Goal: Obtain resource: Download file/media

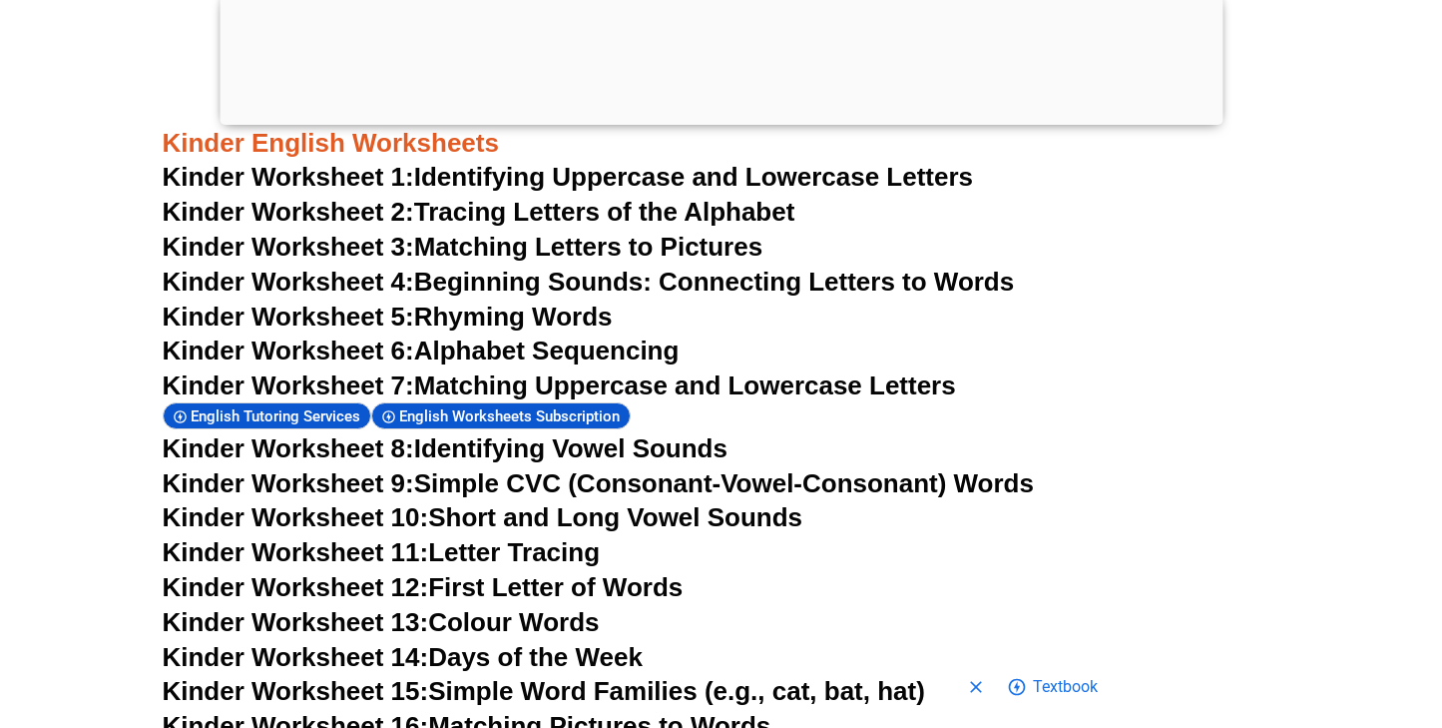
scroll to position [1044, 0]
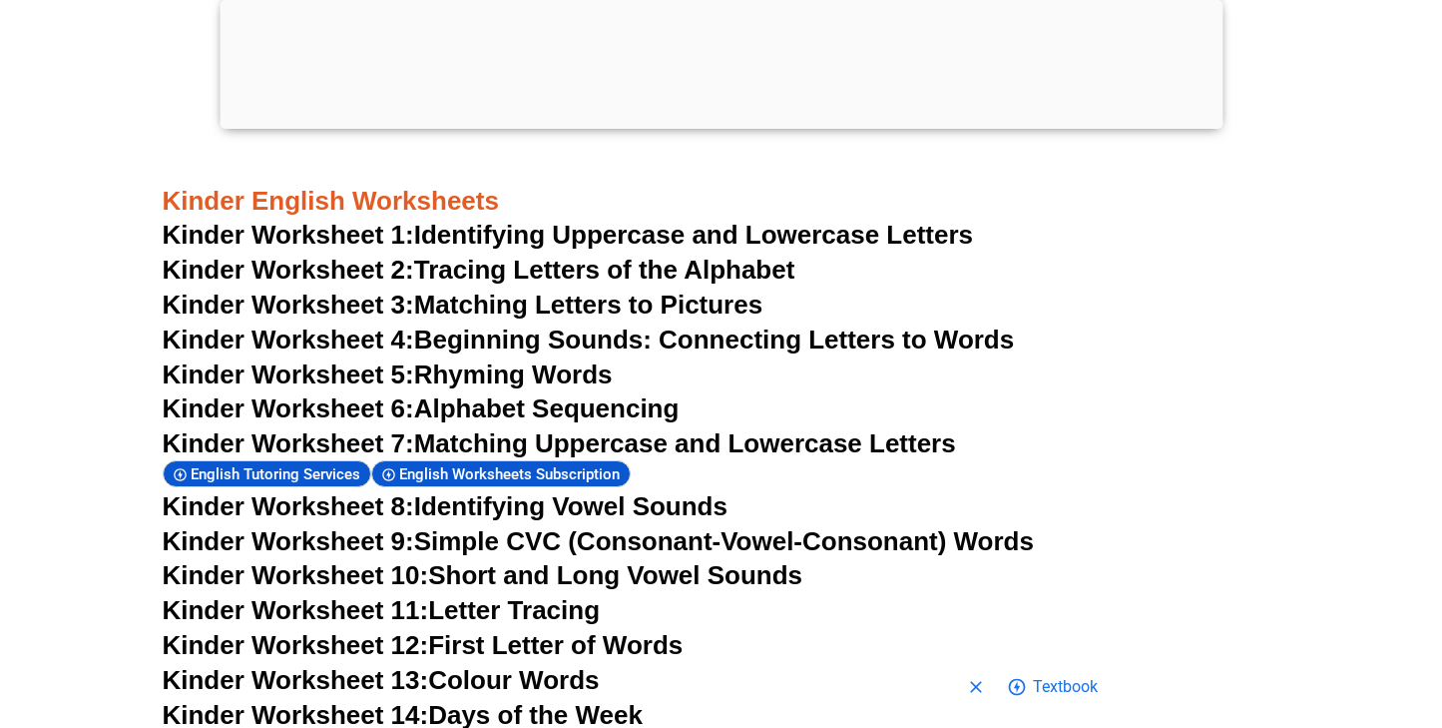
click at [512, 364] on link "Kinder Worksheet 5: Rhyming Words" at bounding box center [388, 374] width 450 height 30
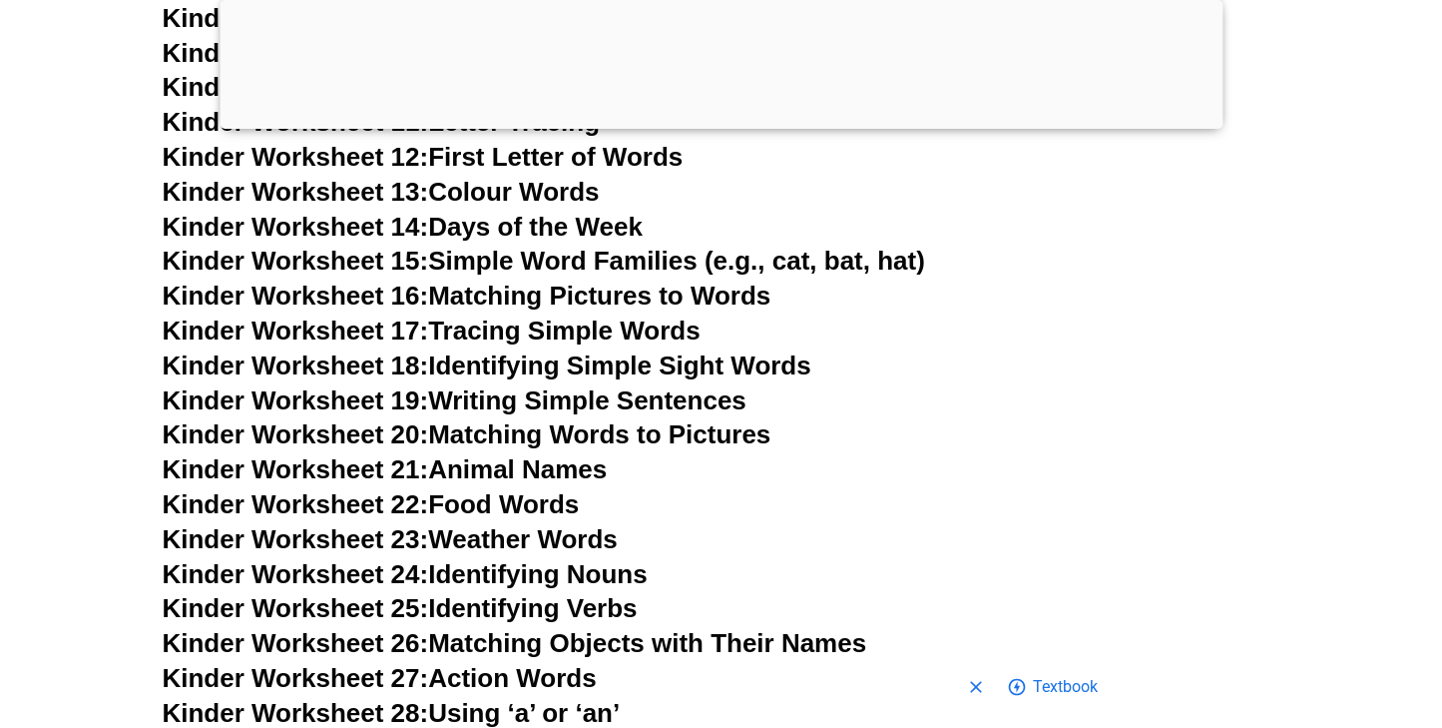
scroll to position [1533, 0]
click at [492, 212] on link "Kinder Worksheet 14: Days of the Week" at bounding box center [403, 226] width 480 height 30
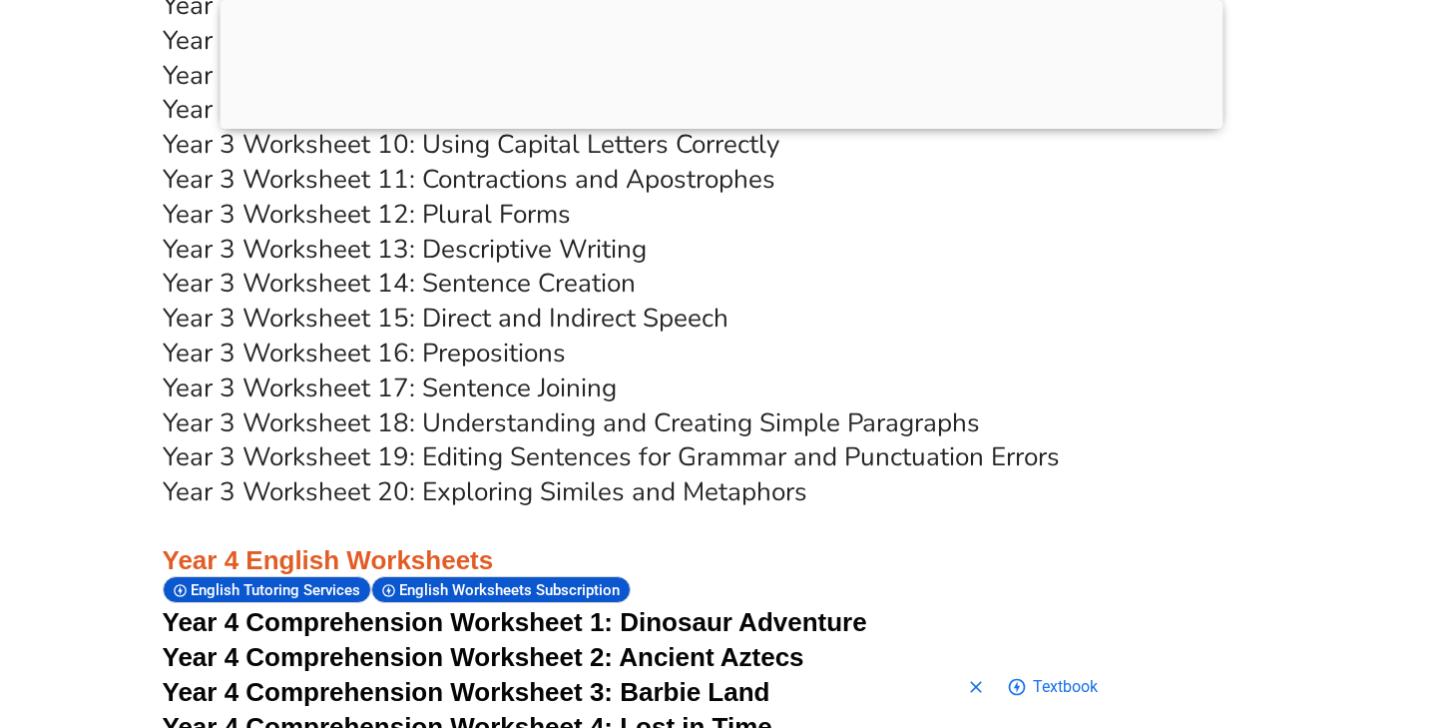
scroll to position [8045, 0]
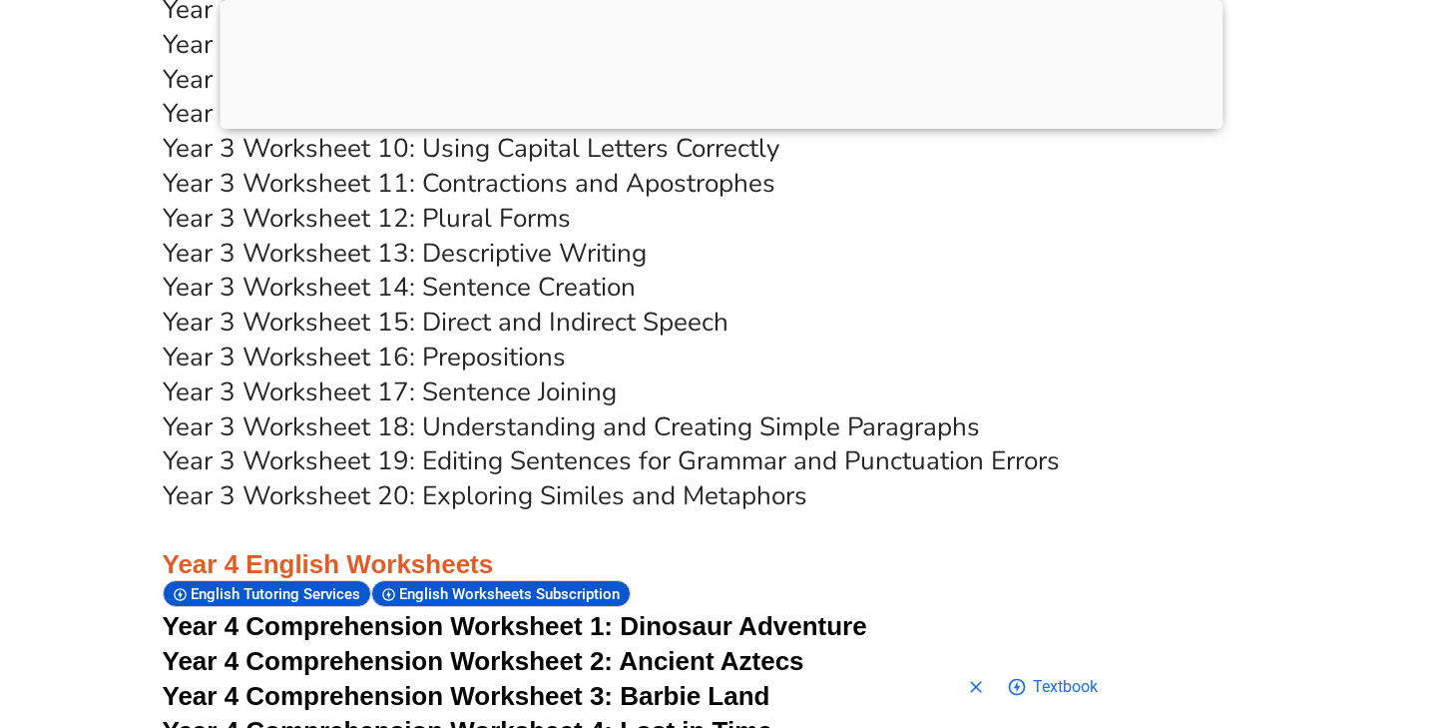
click at [462, 611] on span "Year 4 Comprehension Worksheet 1:" at bounding box center [388, 626] width 451 height 30
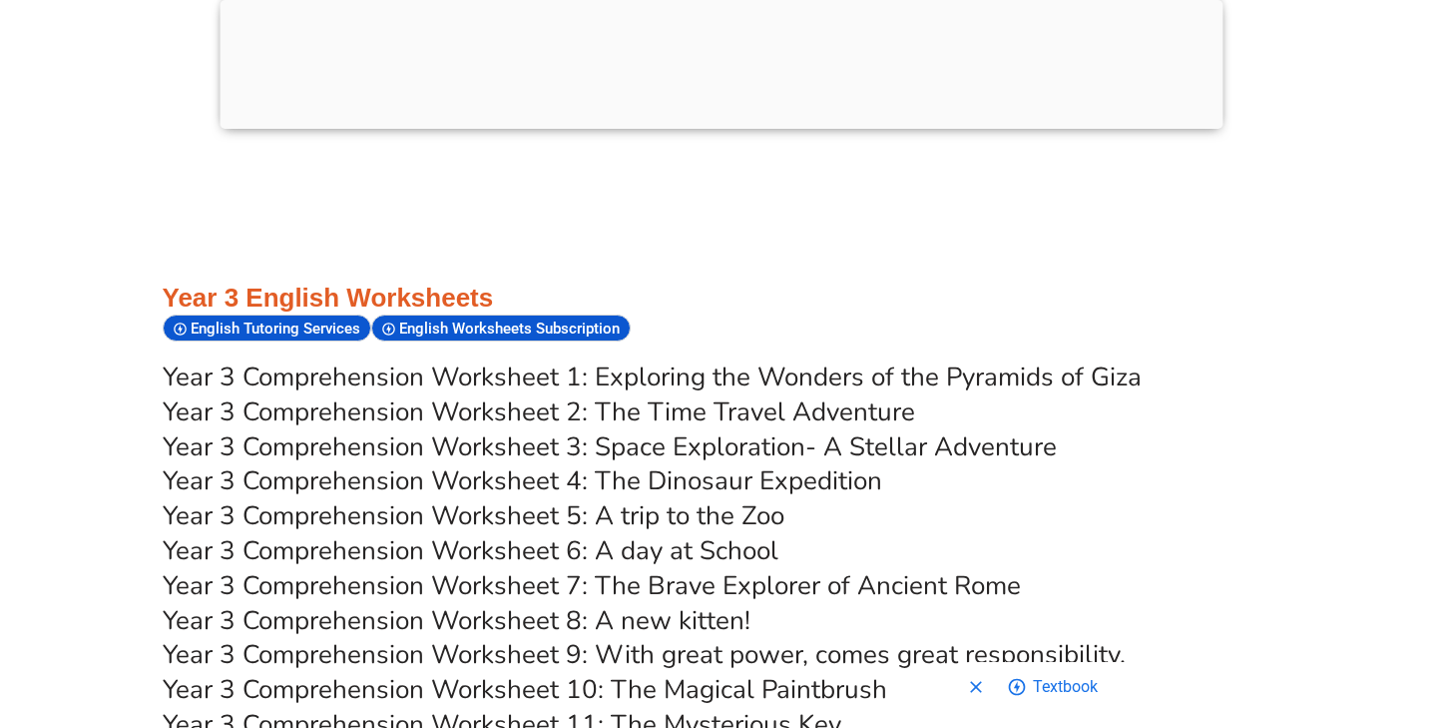
scroll to position [6797, 0]
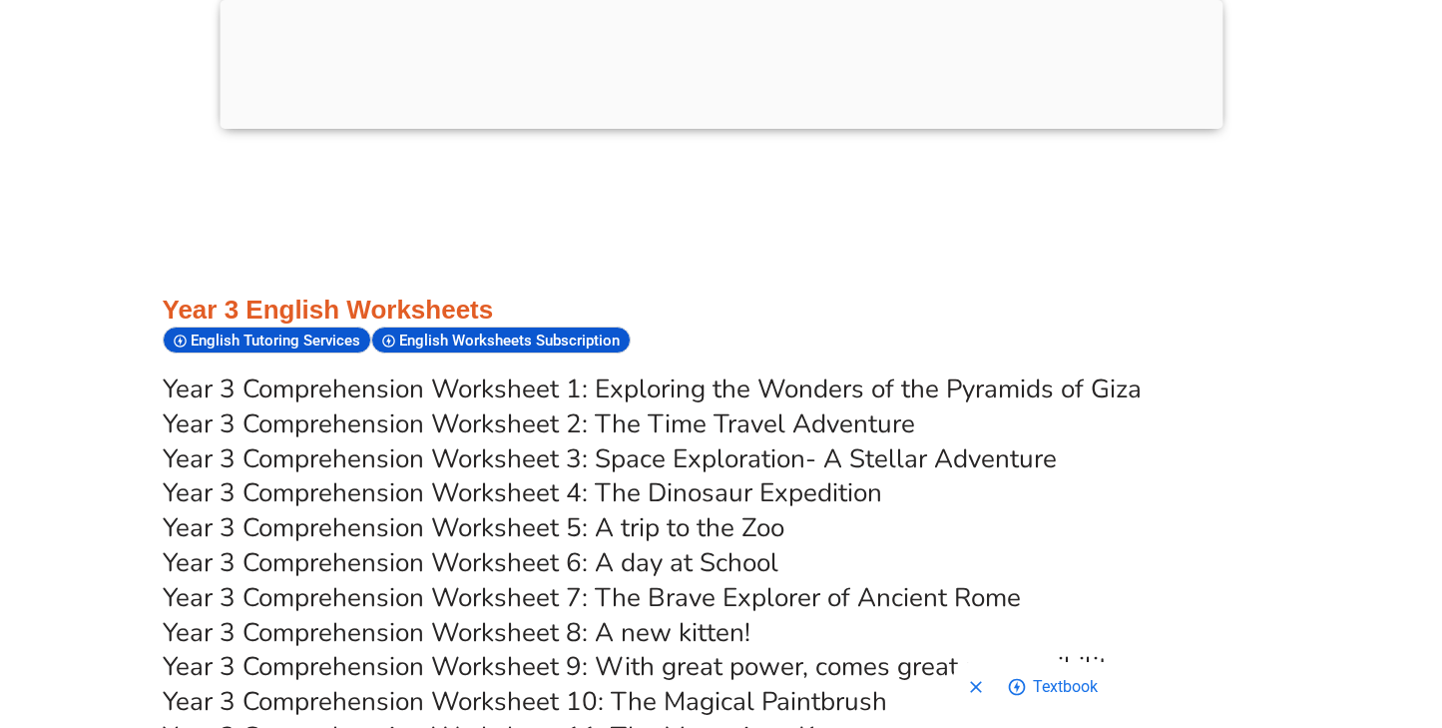
click at [589, 510] on link "Year 3 Comprehension Worksheet 5: A trip to the Zoo" at bounding box center [474, 527] width 622 height 35
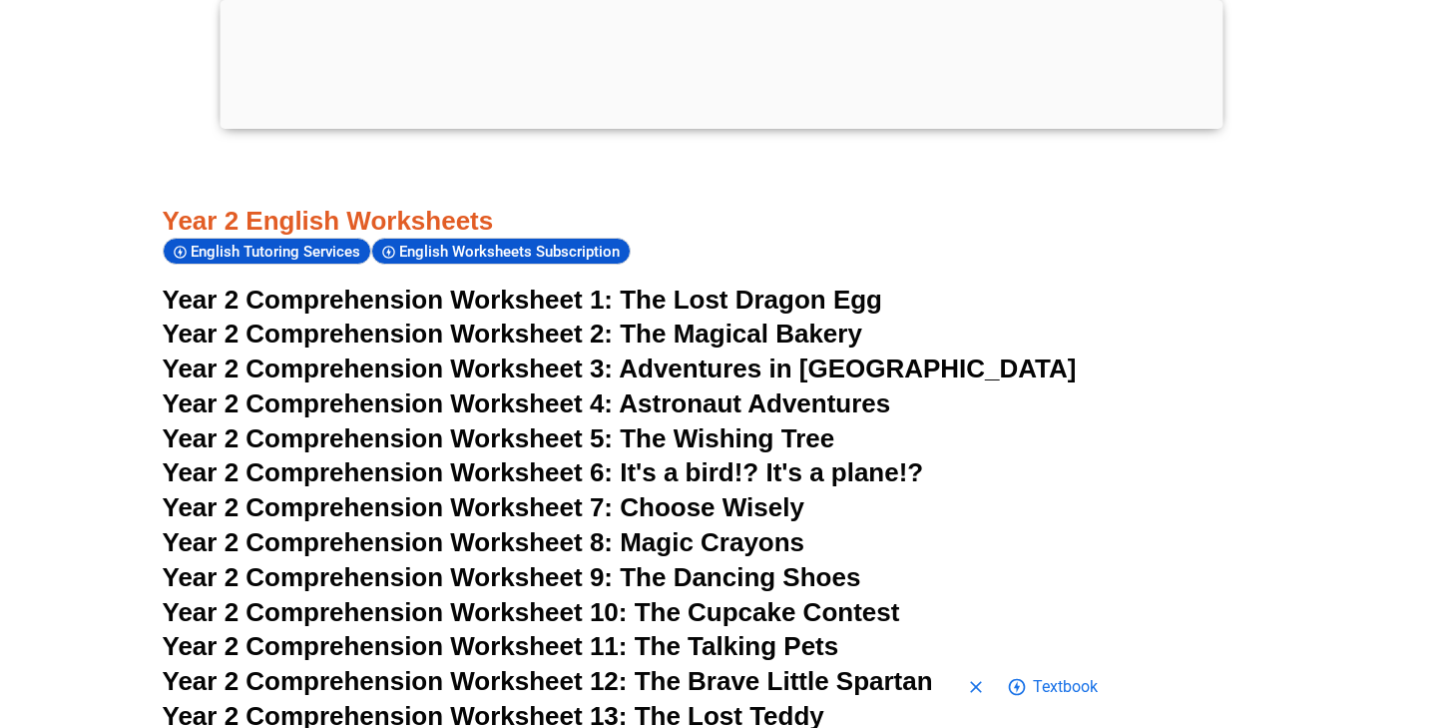
scroll to position [5157, 0]
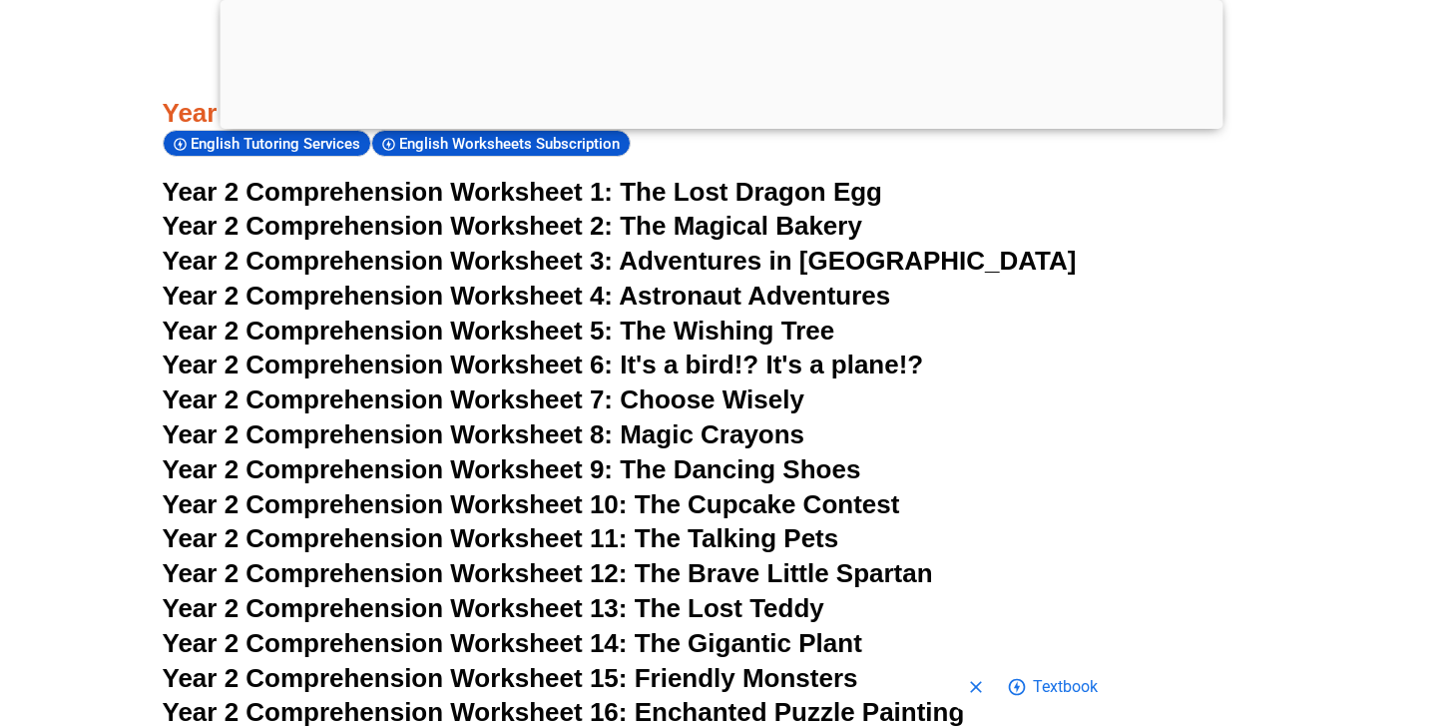
click at [525, 349] on span "Year 2 Comprehension Worksheet 6: It's a bird!? It's a plane!?" at bounding box center [544, 364] width 762 height 30
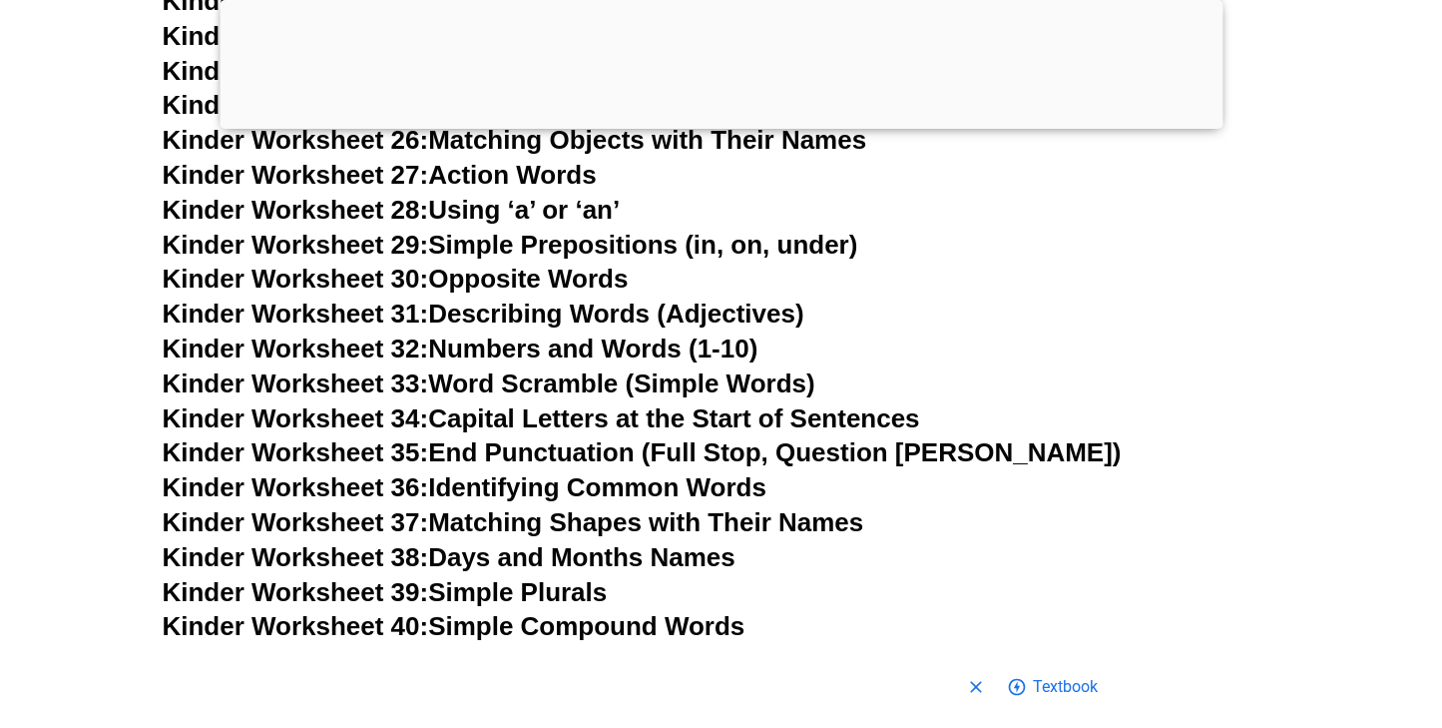
scroll to position [2079, 0]
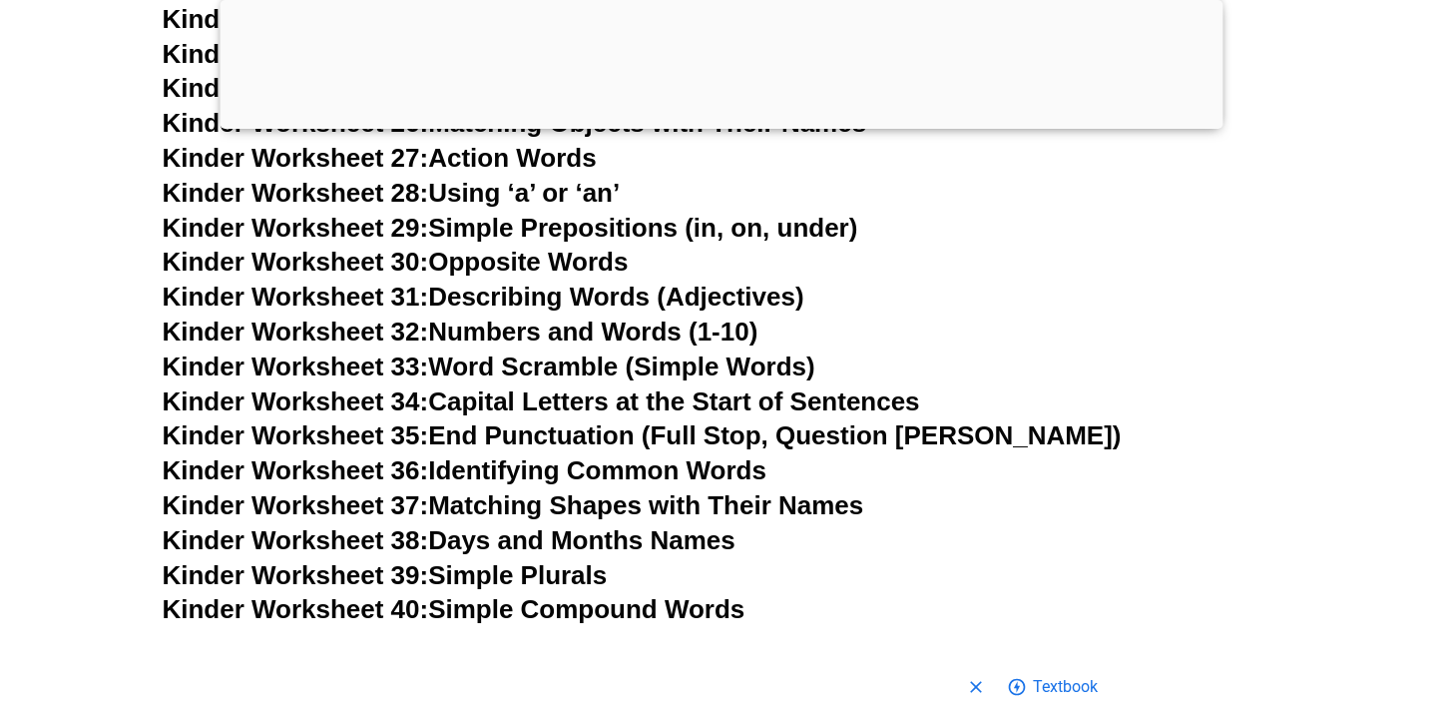
click at [498, 525] on link "Kinder Worksheet 38: Days and Months Names" at bounding box center [449, 540] width 573 height 30
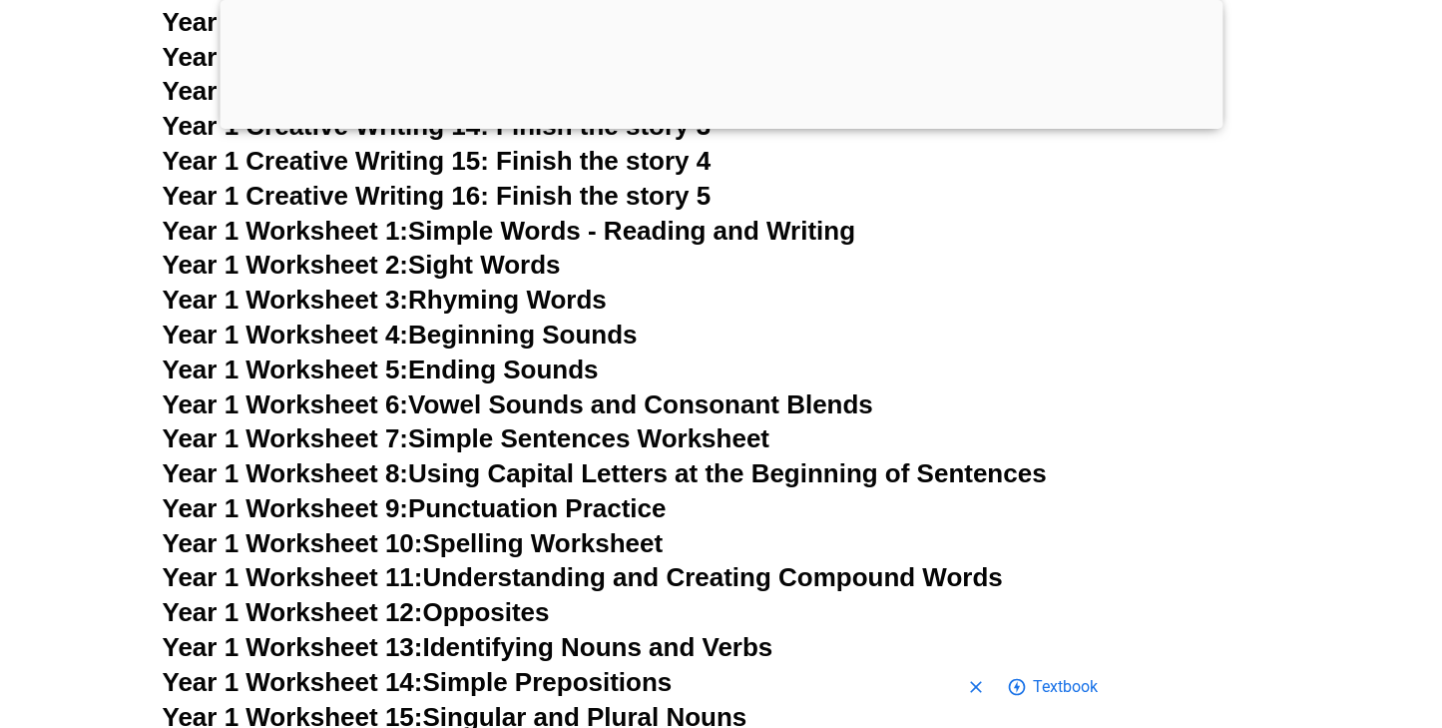
scroll to position [4113, 0]
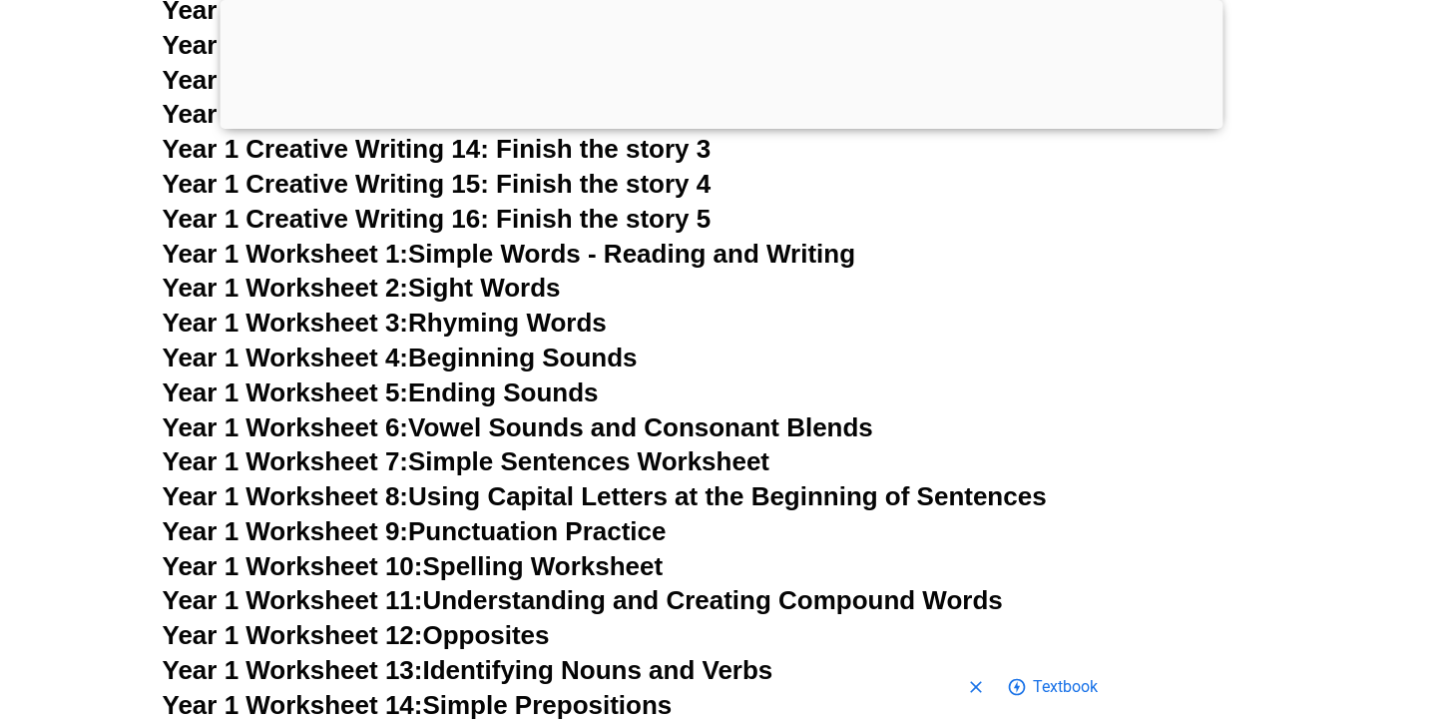
click at [521, 239] on link "Year 1 Worksheet 1: Simple Words - Reading and Writing" at bounding box center [510, 254] width 694 height 30
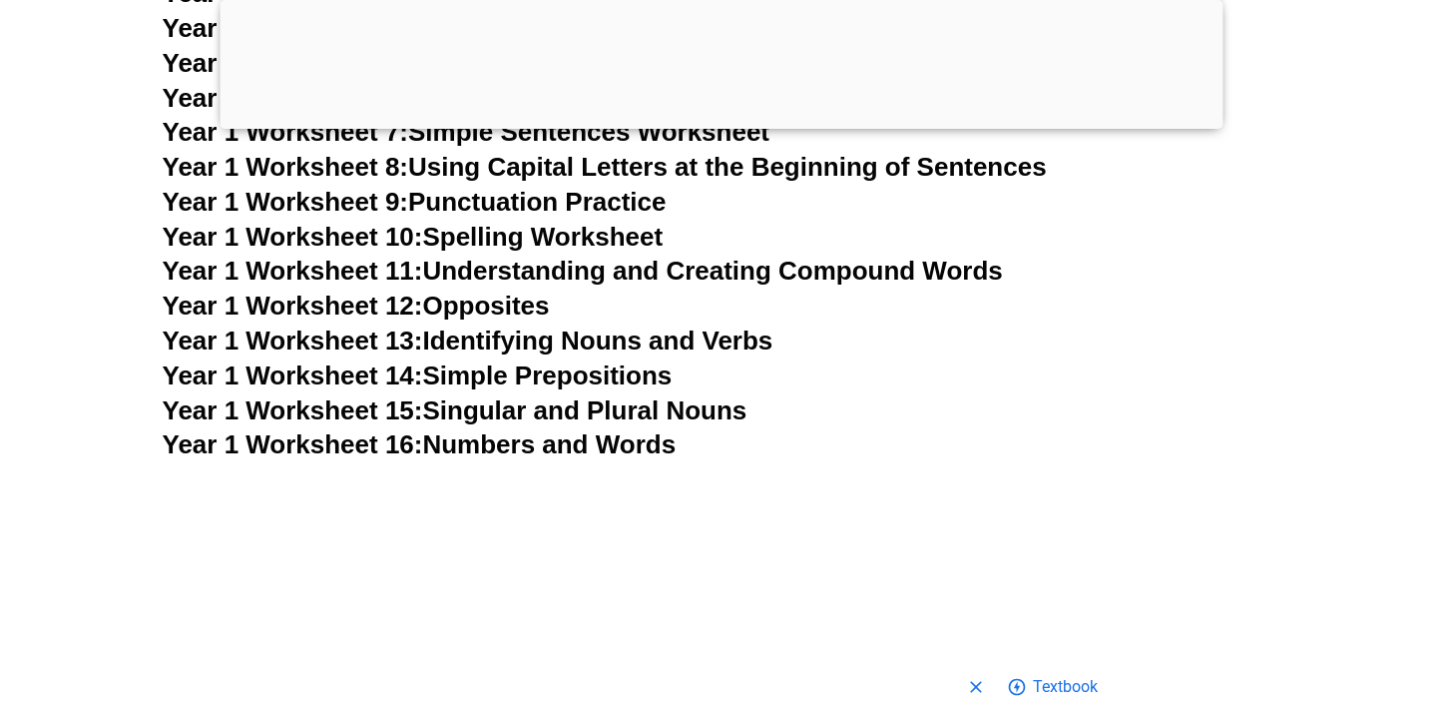
scroll to position [4443, 0]
click at [536, 359] on link "Year 1 Worksheet 14: Simple Prepositions" at bounding box center [418, 374] width 510 height 30
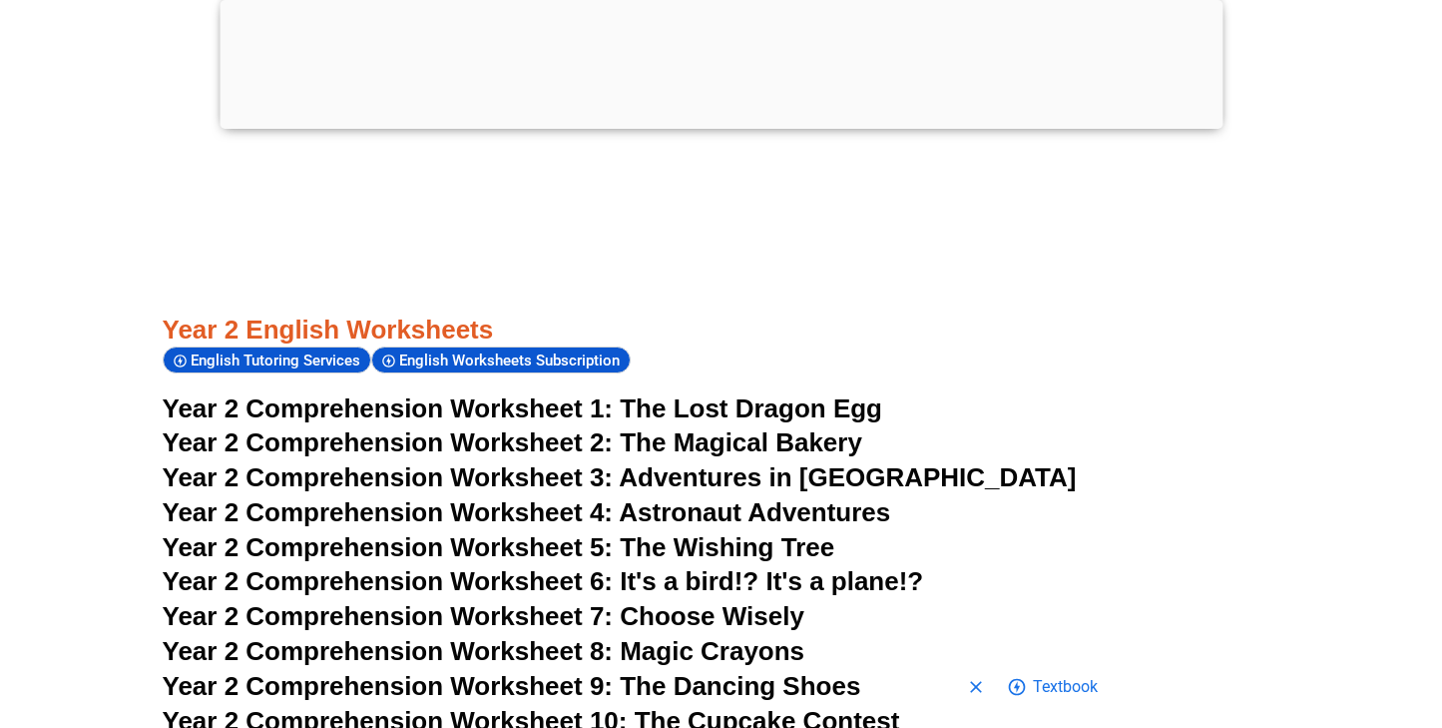
scroll to position [4519, 0]
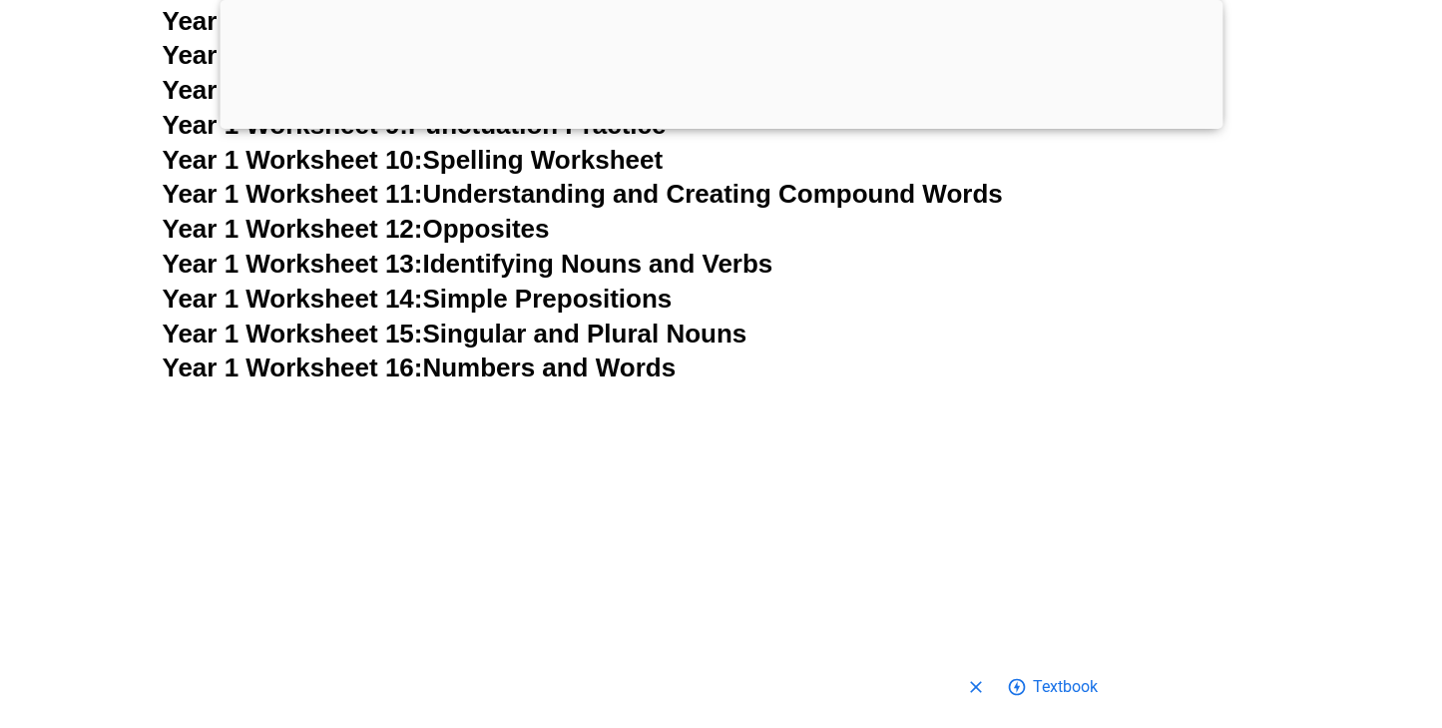
click at [538, 352] on link "Year 1 Worksheet 16: Numbers and Words" at bounding box center [420, 367] width 514 height 30
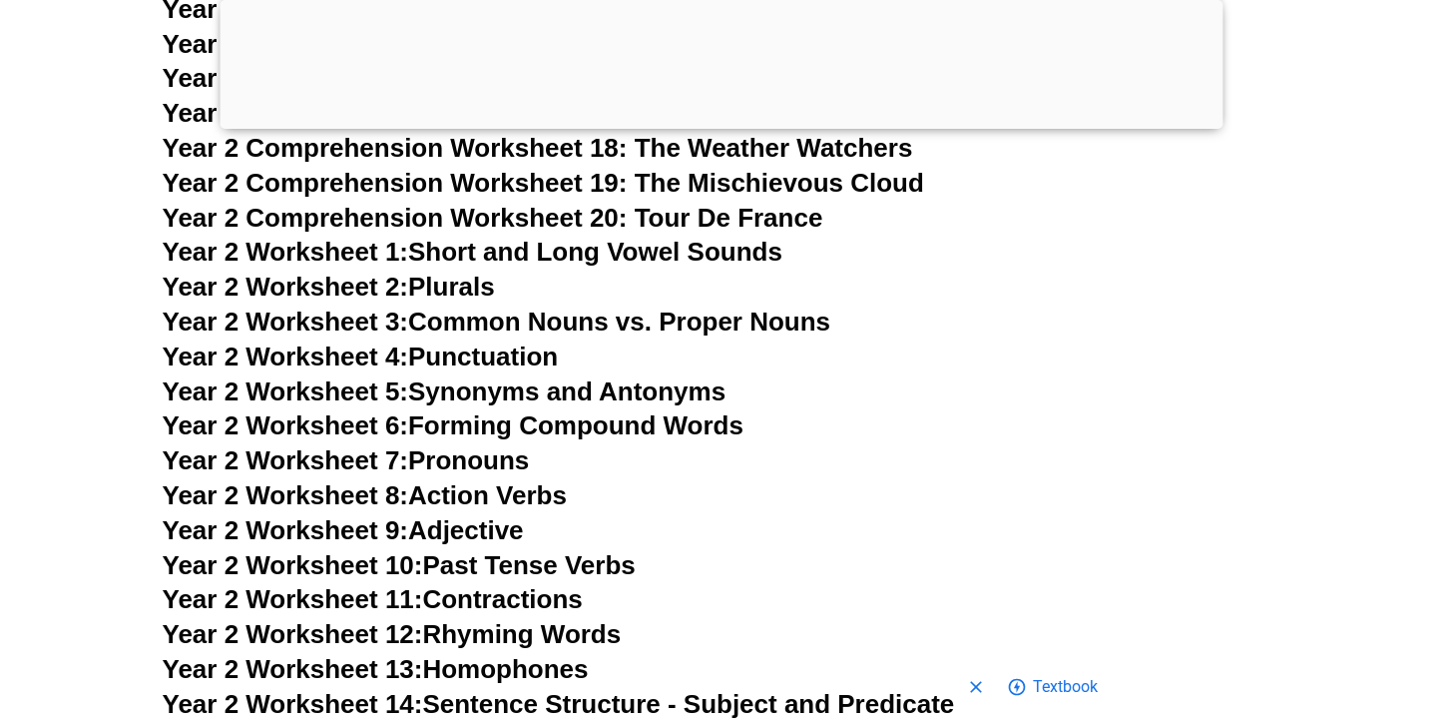
scroll to position [5795, 0]
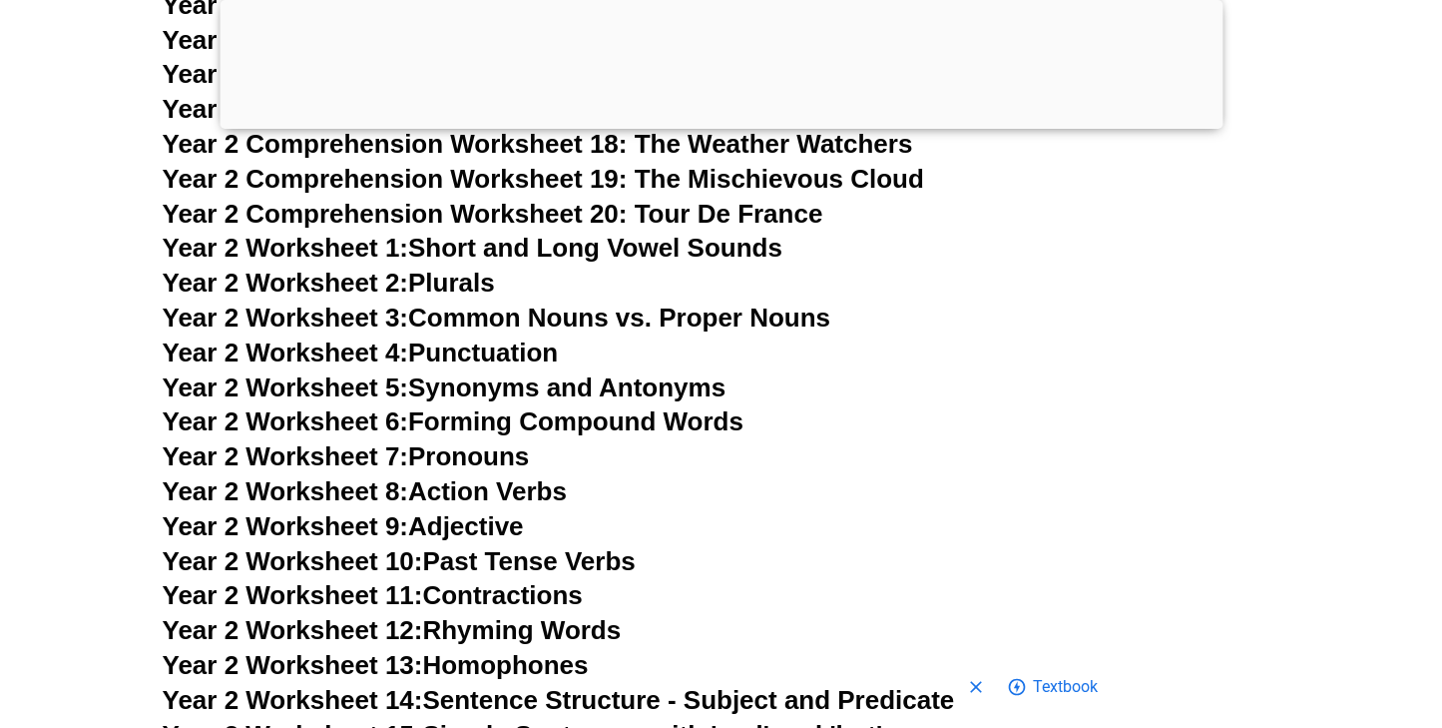
click at [505, 476] on link "Year 2 Worksheet 8: Action Verbs" at bounding box center [365, 491] width 404 height 30
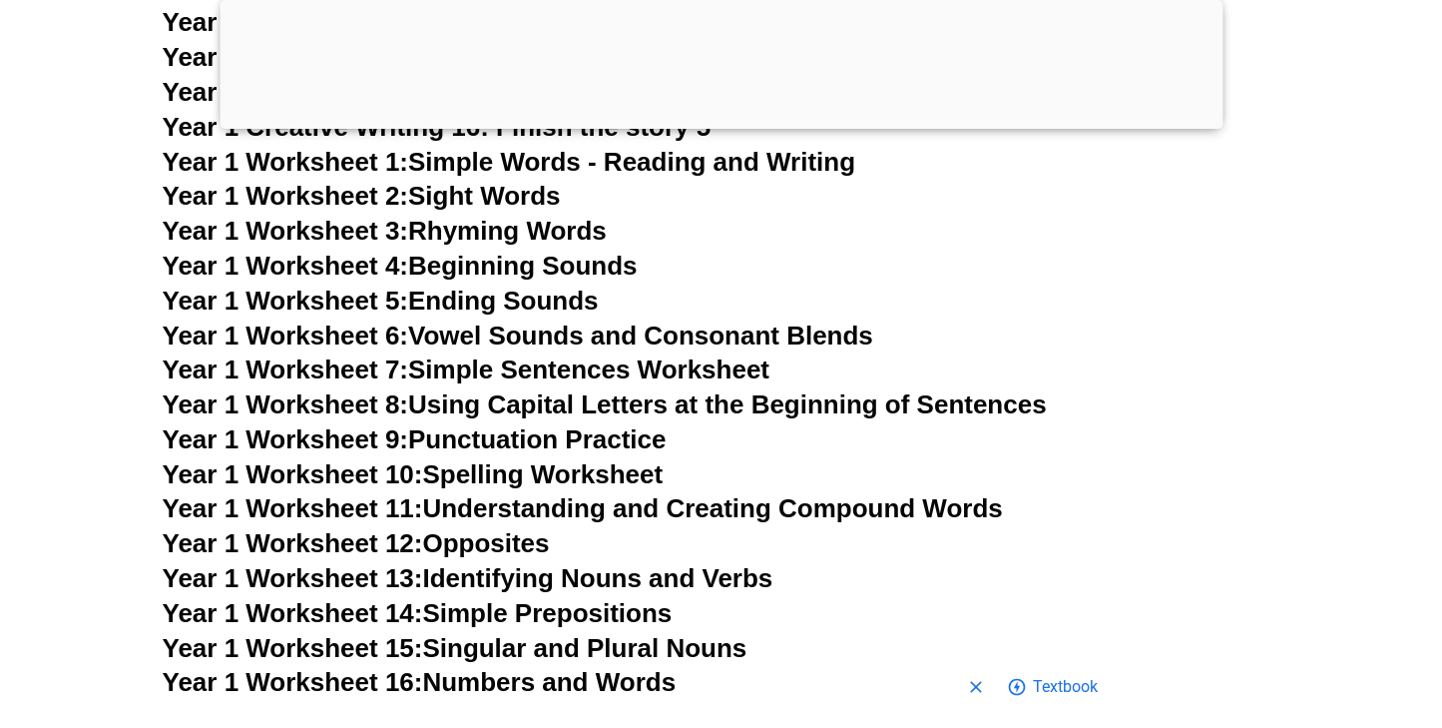
scroll to position [4178, 0]
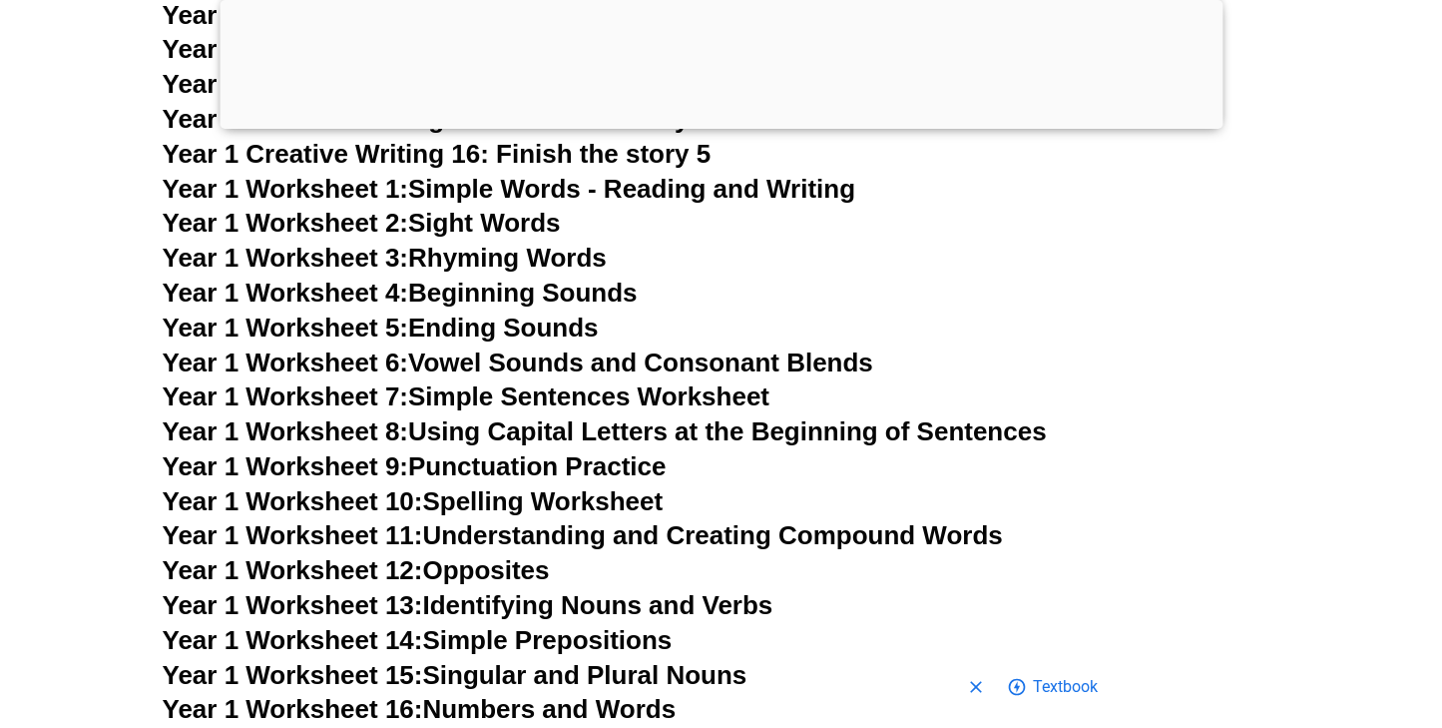
click at [529, 486] on link "Year 1 Worksheet 10: Spelling Worksheet" at bounding box center [413, 501] width 501 height 30
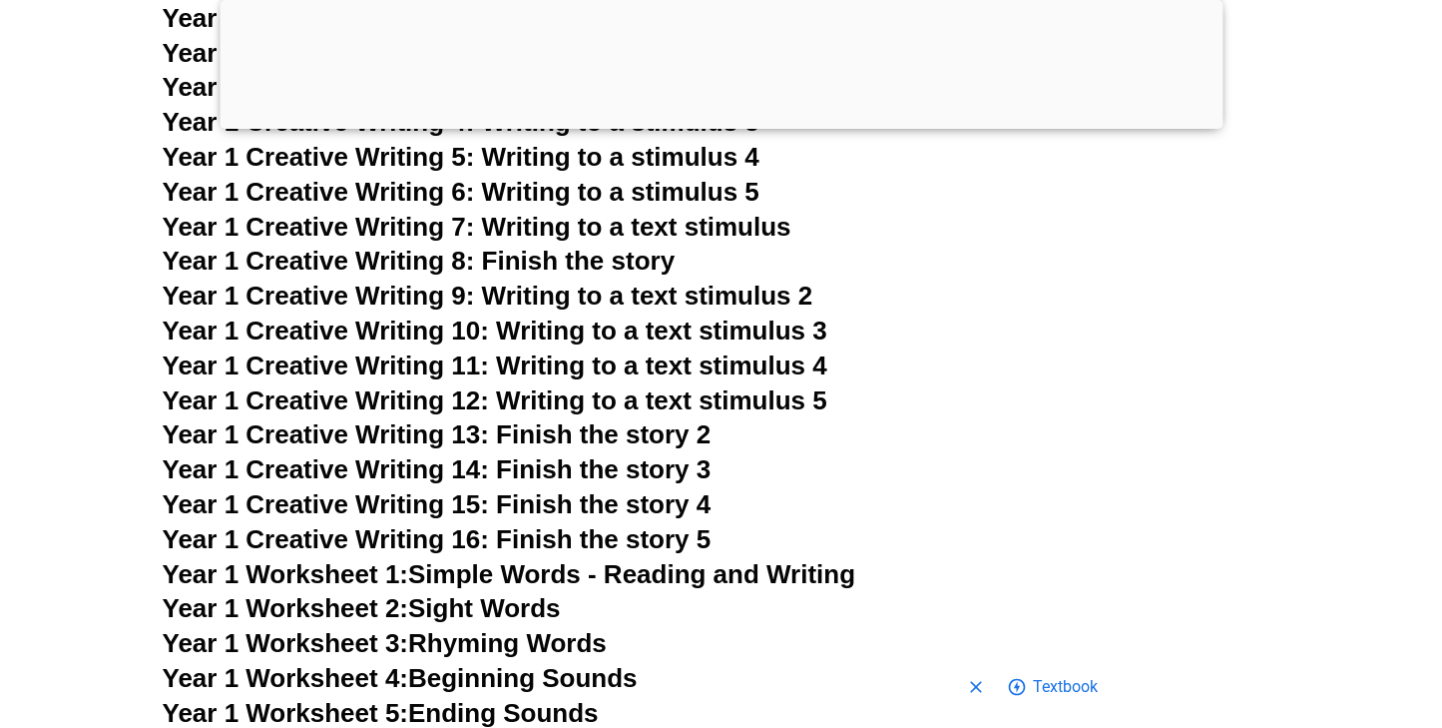
scroll to position [3776, 0]
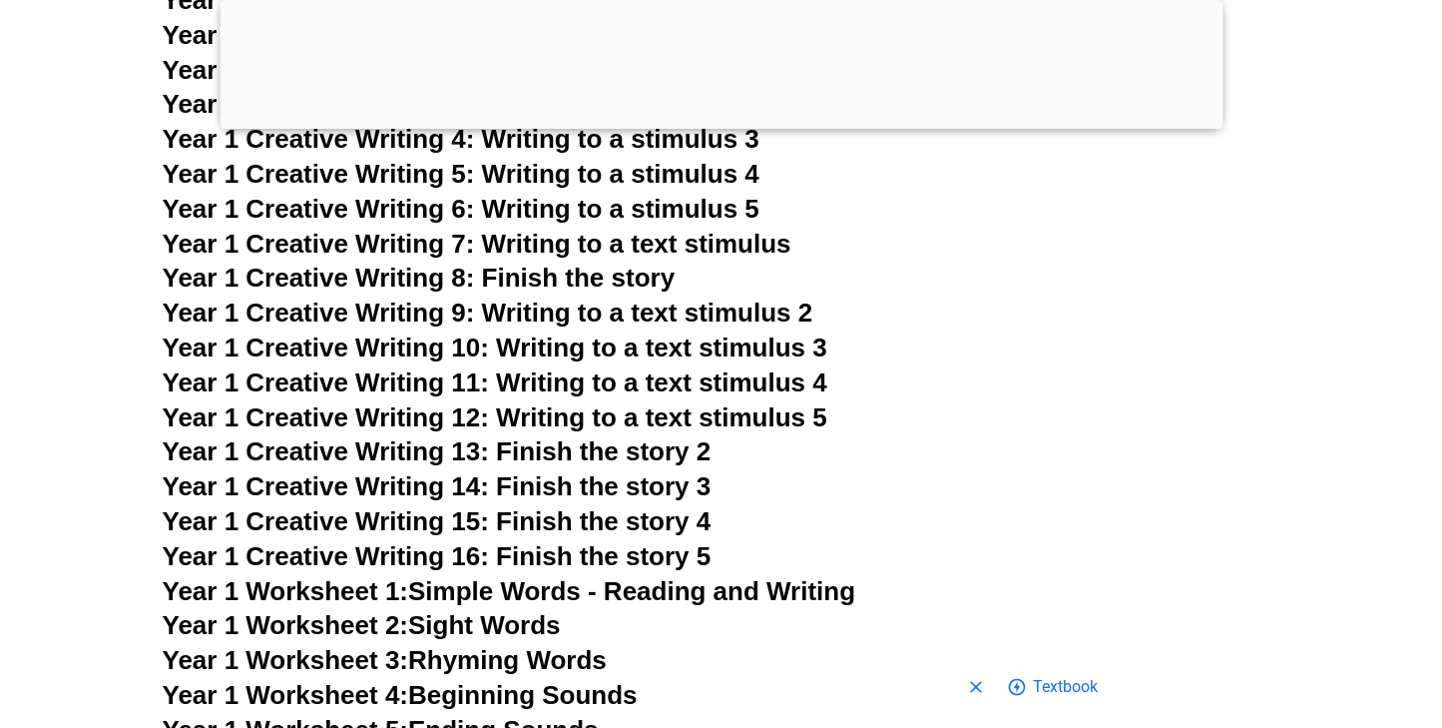
click at [567, 436] on span "Year 1 Creative Writing 13: Finish the story 2" at bounding box center [437, 451] width 549 height 30
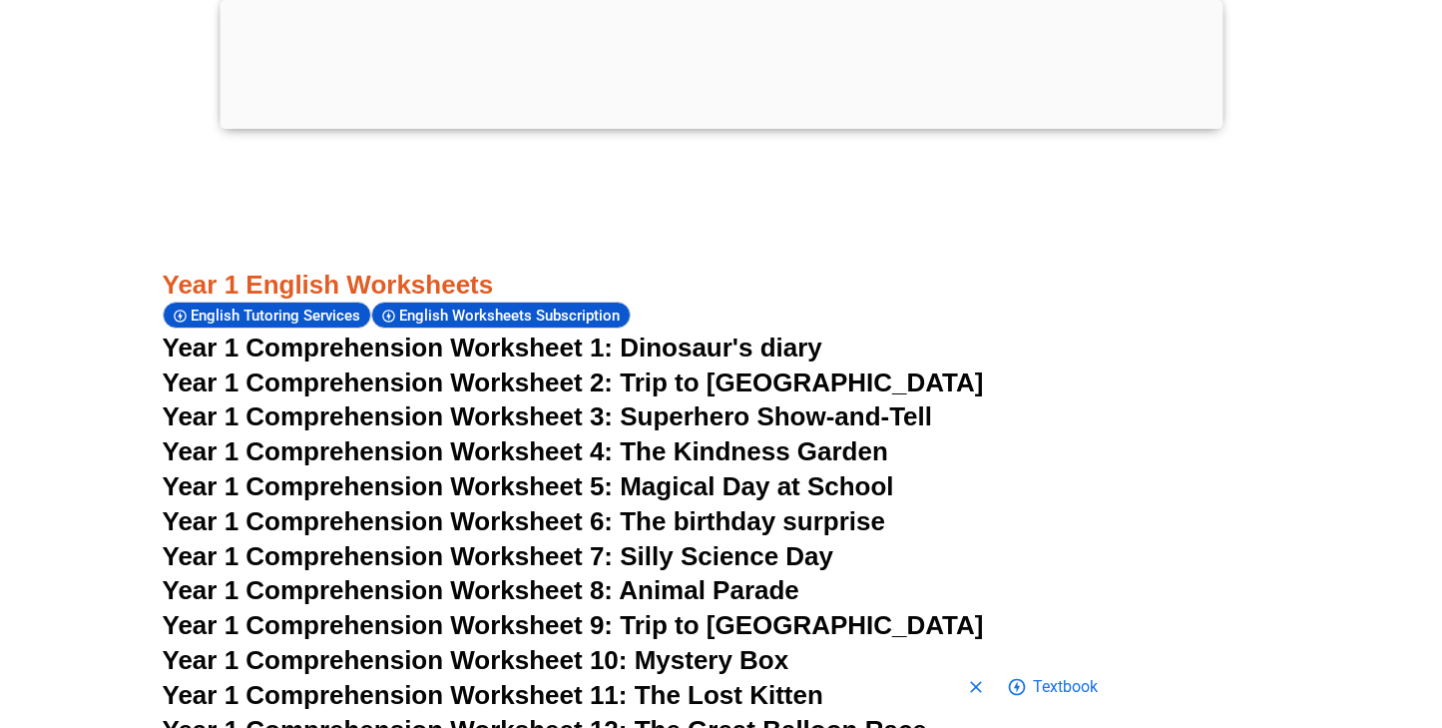
scroll to position [2762, 0]
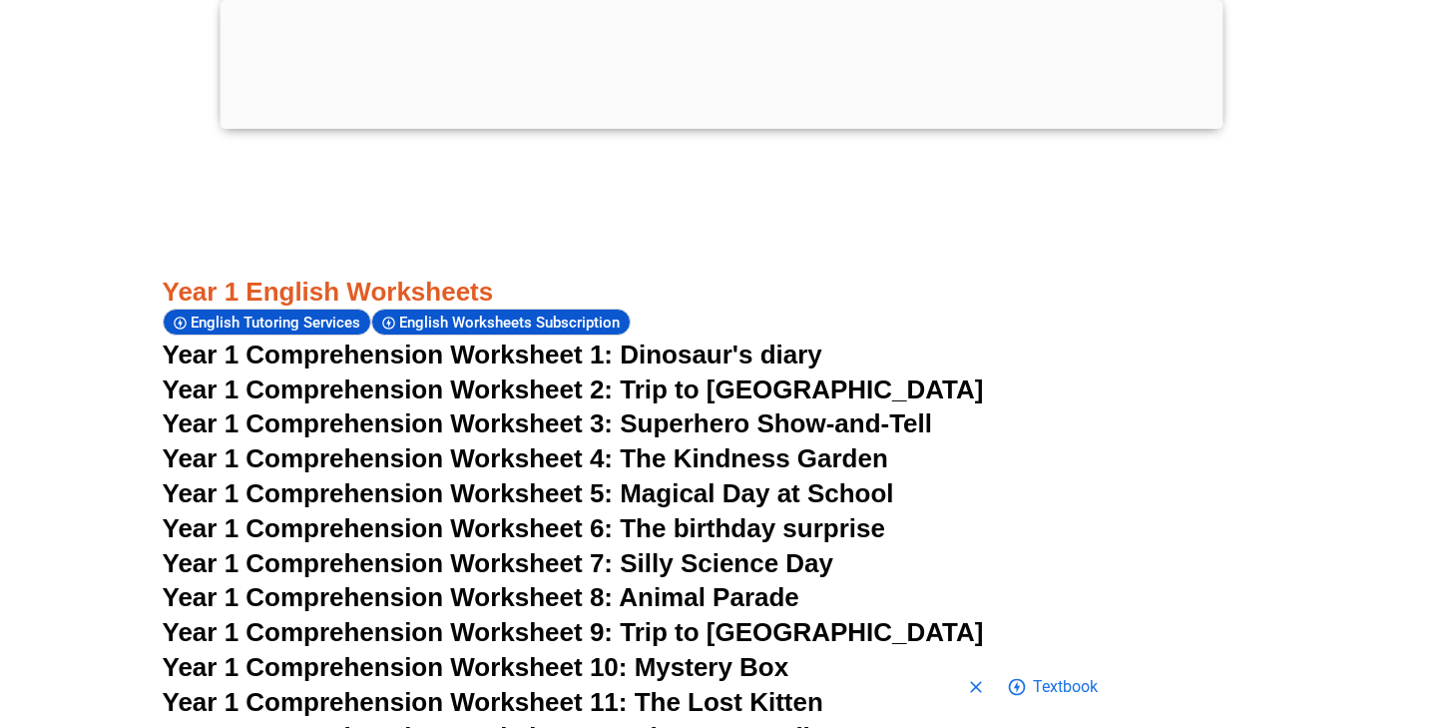
click at [594, 478] on span "Year 1 Comprehension Worksheet 5: Magical Day at School" at bounding box center [529, 493] width 732 height 30
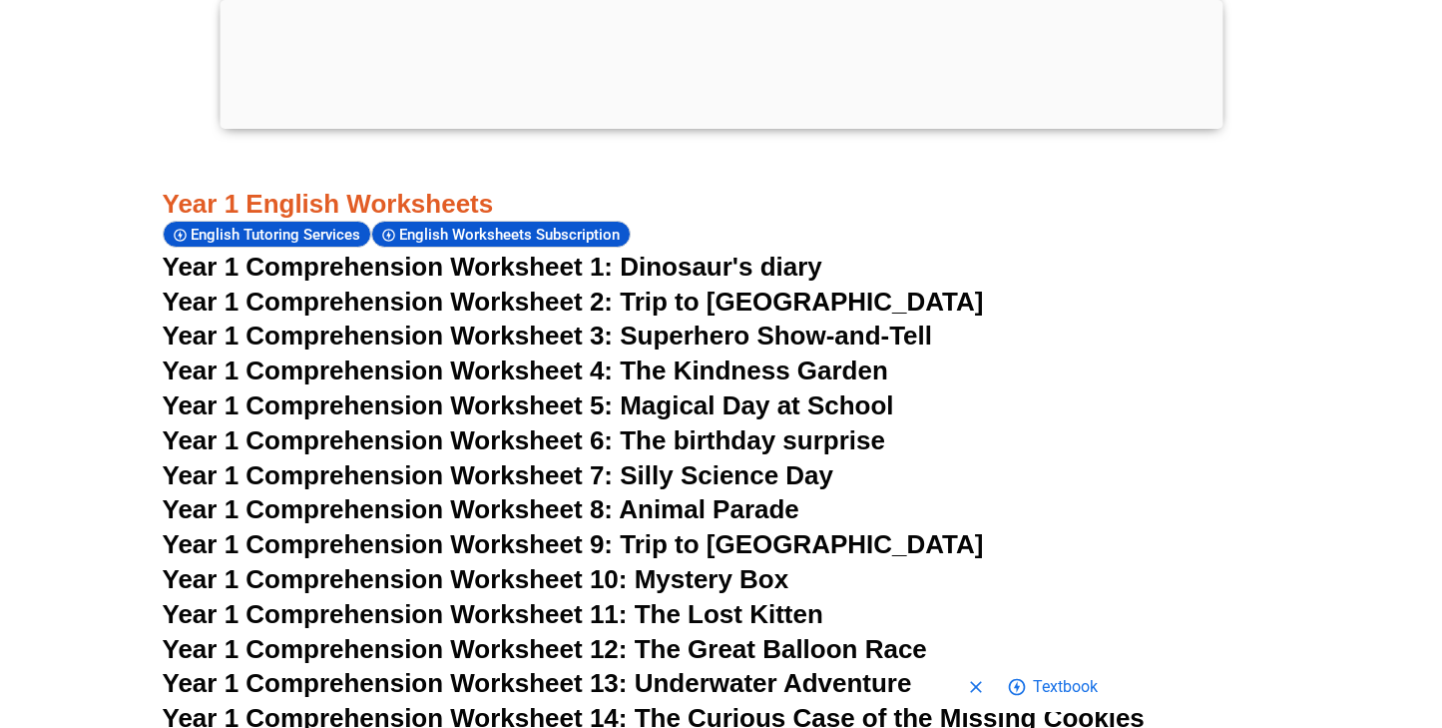
scroll to position [2860, 0]
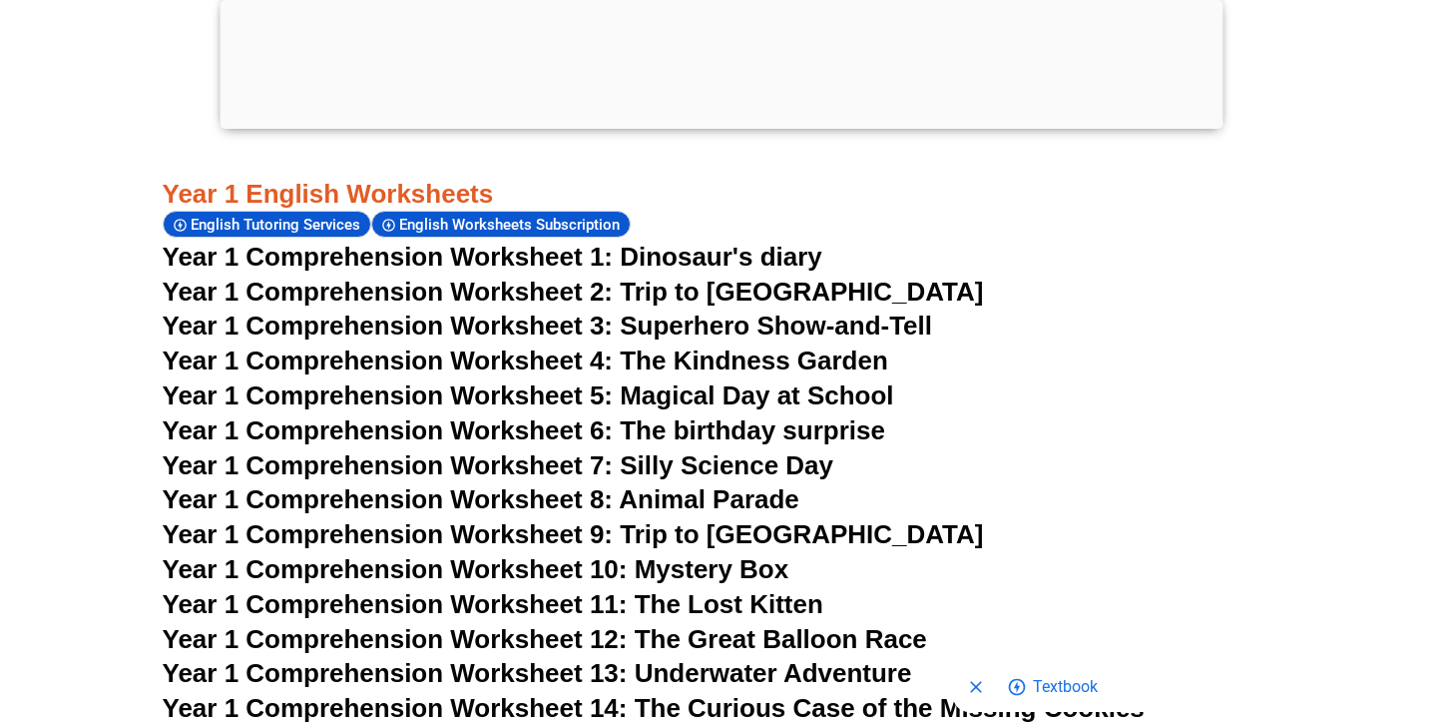
click at [536, 415] on span "Year 1 Comprehension Worksheet 6: The birthday surprise" at bounding box center [524, 430] width 723 height 30
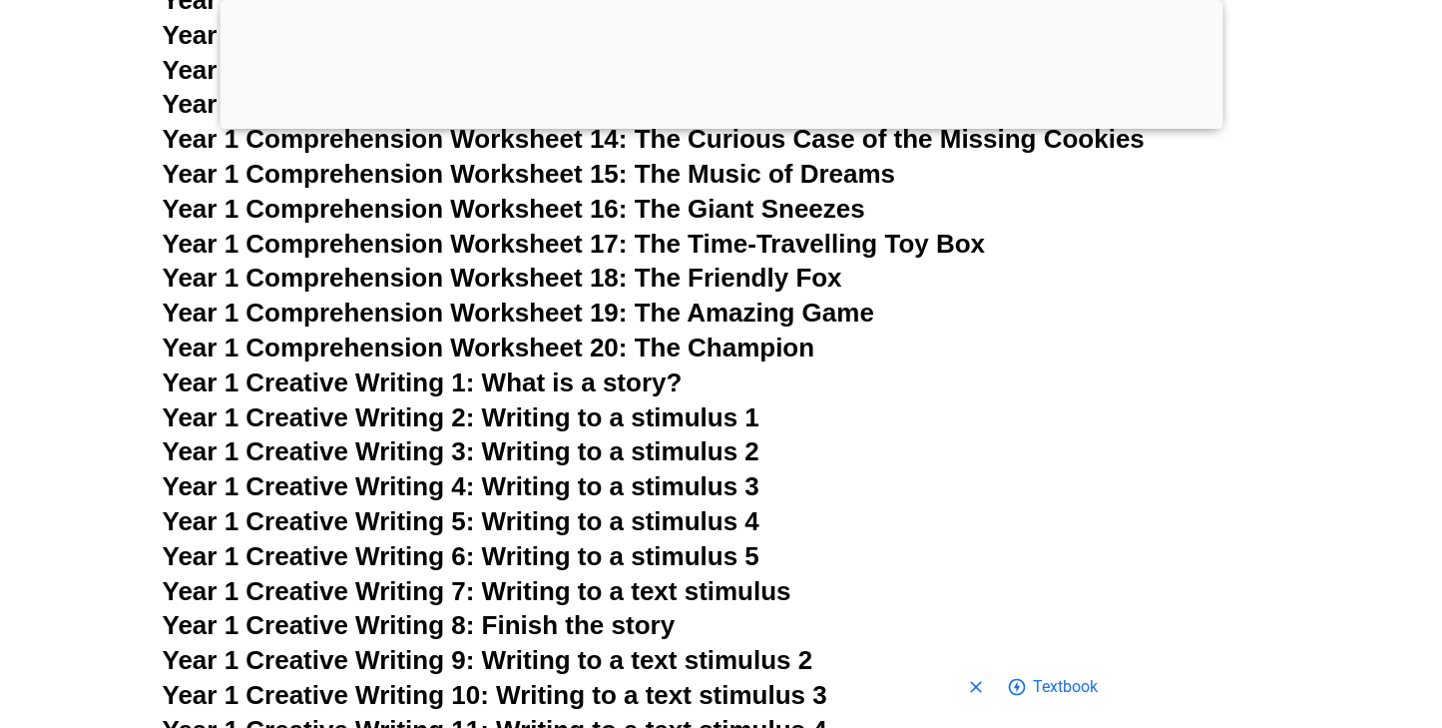
scroll to position [3459, 0]
